Goal: Task Accomplishment & Management: Manage account settings

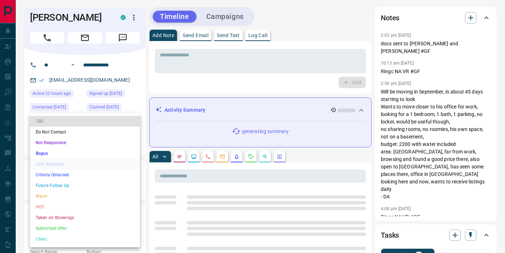
drag, startPoint x: 74, startPoint y: 236, endPoint x: 145, endPoint y: 160, distance: 103.9
click at [74, 236] on li "Client" at bounding box center [85, 239] width 110 height 11
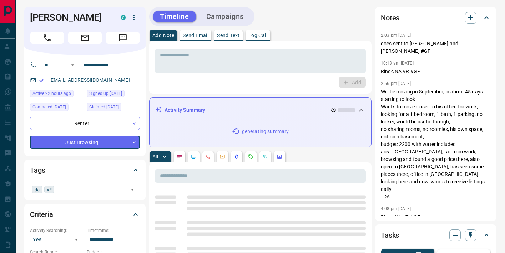
type input "**"
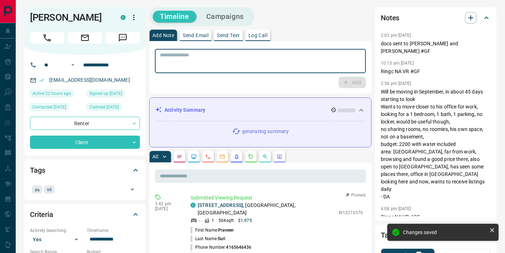
click at [180, 61] on textarea at bounding box center [260, 61] width 201 height 18
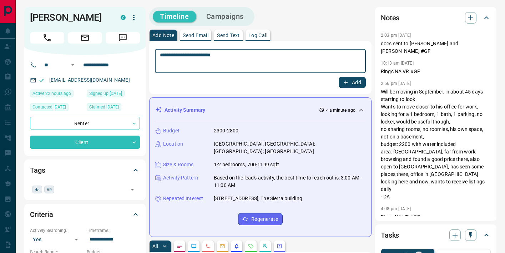
type textarea "**********"
click at [346, 85] on icon "button" at bounding box center [346, 82] width 6 height 6
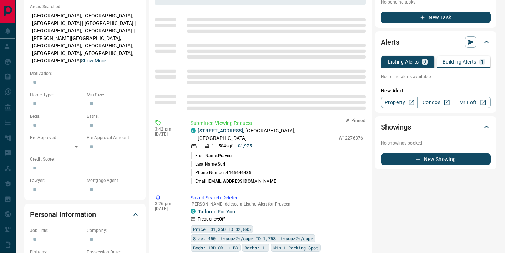
scroll to position [227, 0]
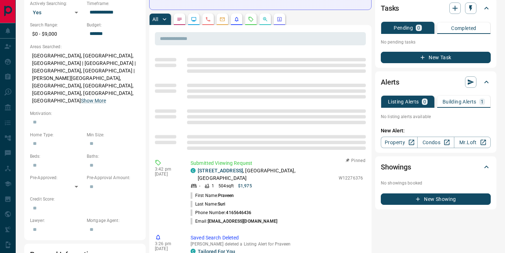
click at [464, 107] on button "Building Alerts 1" at bounding box center [463, 102] width 53 height 12
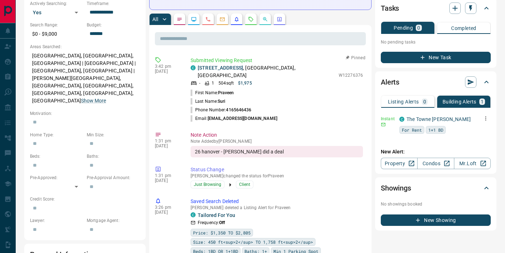
click at [486, 118] on icon "button" at bounding box center [486, 118] width 1 height 4
click at [476, 153] on li "Delete" at bounding box center [474, 154] width 31 height 11
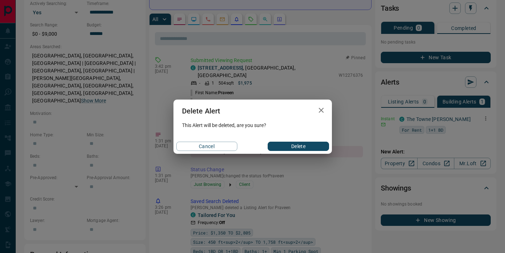
click at [321, 142] on button "Delete" at bounding box center [298, 146] width 61 height 9
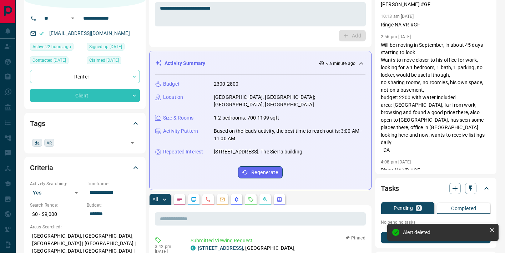
scroll to position [0, 0]
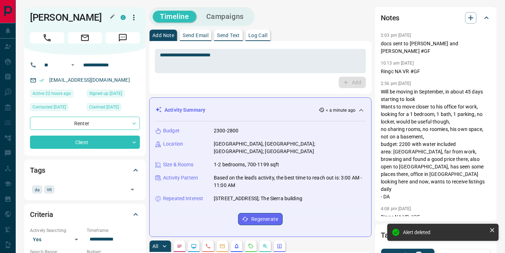
click at [65, 16] on h1 "[PERSON_NAME]" at bounding box center [70, 17] width 80 height 11
copy div "[PERSON_NAME] C"
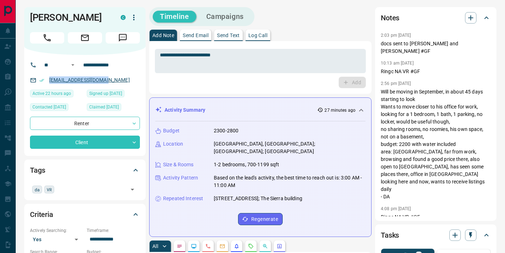
copy link "[EMAIL_ADDRESS][DOMAIN_NAME]"
drag, startPoint x: 63, startPoint y: 78, endPoint x: 56, endPoint y: 4, distance: 74.6
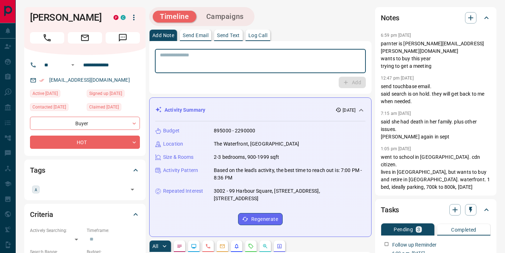
click at [227, 58] on textarea at bounding box center [260, 61] width 201 height 18
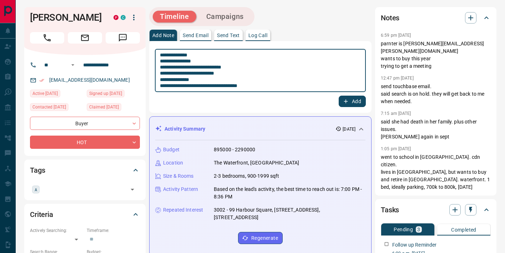
type textarea "**********"
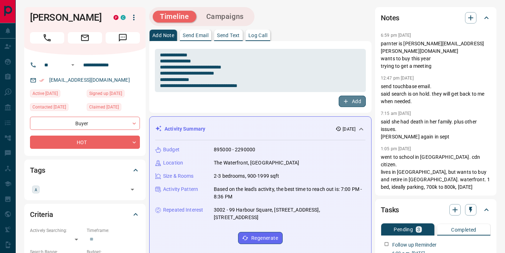
click at [350, 102] on button "Add" at bounding box center [352, 101] width 27 height 11
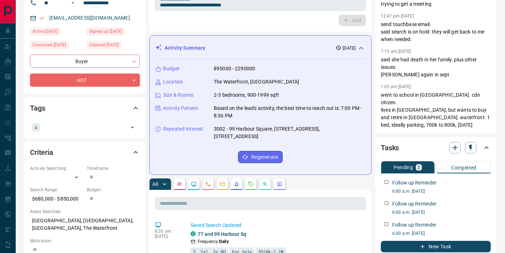
scroll to position [113, 0]
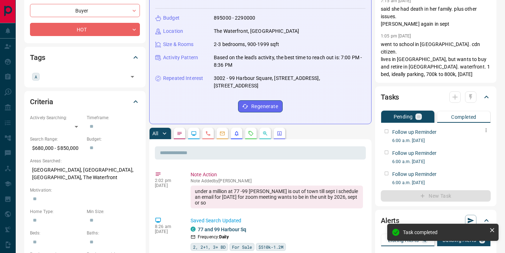
click at [386, 126] on div "Follow up Reminder 6:00 a.m. Aug 22 2025" at bounding box center [436, 135] width 110 height 18
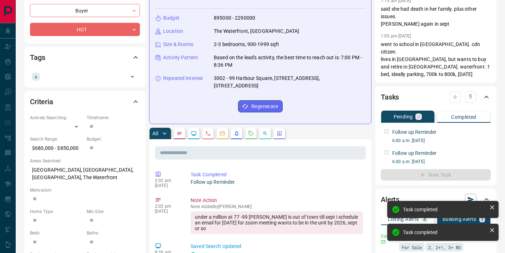
click at [470, 91] on div at bounding box center [463, 96] width 27 height 11
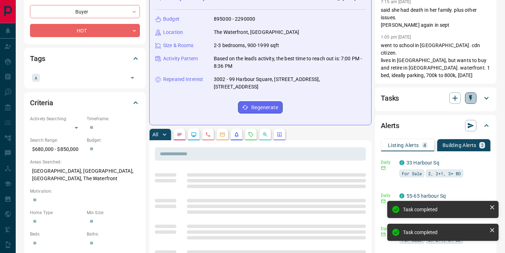
click at [475, 92] on button "button" at bounding box center [470, 97] width 11 height 11
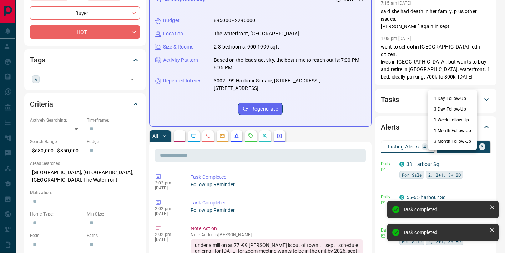
click at [462, 129] on li "1 Month Follow-Up" at bounding box center [453, 130] width 49 height 11
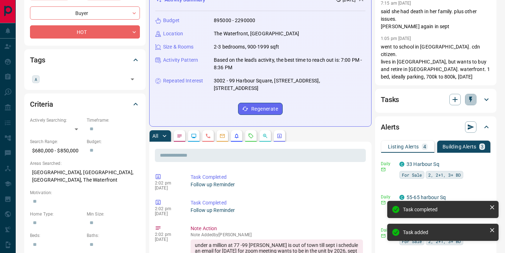
click at [472, 96] on icon "button" at bounding box center [470, 99] width 7 height 7
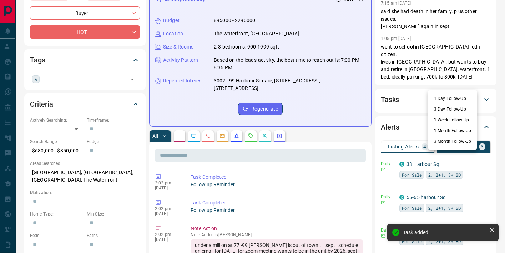
click at [460, 138] on li "3 Month Follow-Up" at bounding box center [453, 141] width 49 height 11
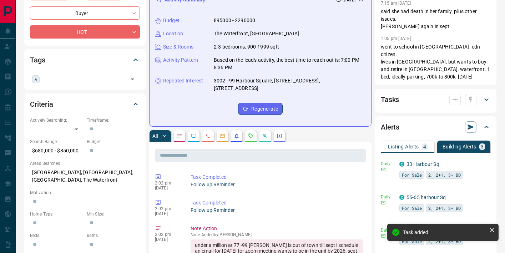
scroll to position [0, 0]
